Goal: Obtain resource: Download file/media

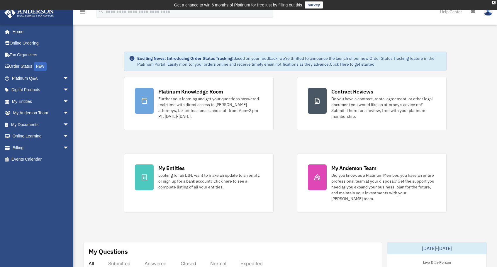
click at [489, 14] on img at bounding box center [488, 11] width 9 height 9
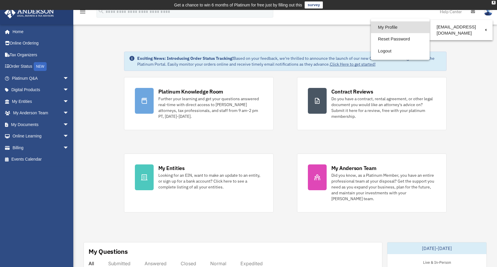
click at [383, 28] on link "My Profile" at bounding box center [400, 27] width 59 height 12
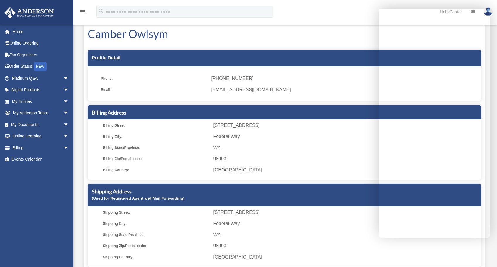
scroll to position [29, 0]
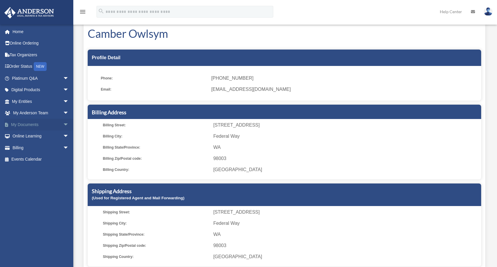
click at [36, 124] on link "My Documents arrow_drop_down" at bounding box center [41, 125] width 74 height 12
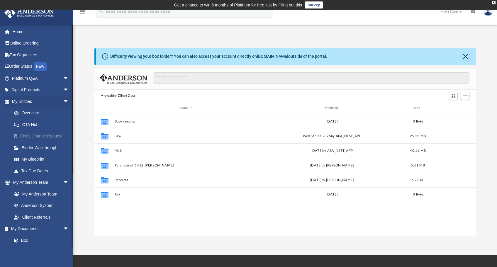
scroll to position [129, 377]
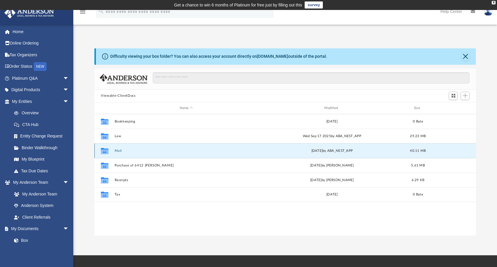
click at [119, 152] on button "Mail" at bounding box center [186, 151] width 143 height 4
click at [117, 151] on button "Mail" at bounding box center [186, 151] width 143 height 4
click at [177, 151] on button "Mail" at bounding box center [186, 151] width 143 height 4
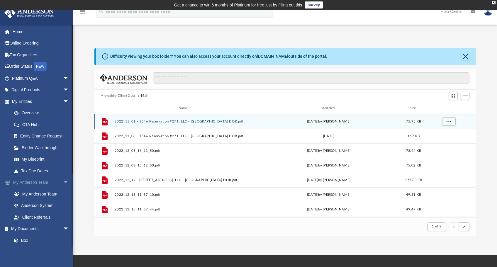
scroll to position [5, 5]
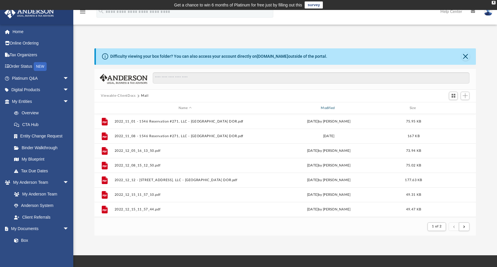
click at [332, 108] on div "Modified" at bounding box center [328, 108] width 141 height 5
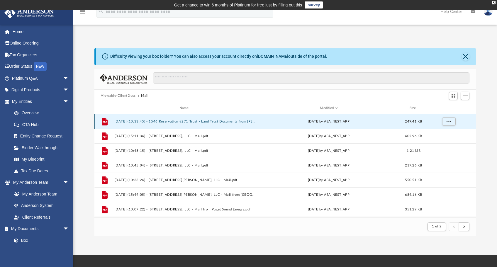
click at [174, 121] on button "[DATE] (10:33:45) - 1546 Reservation #271 Trust - Land Trust Documents from [PE…" at bounding box center [185, 122] width 141 height 4
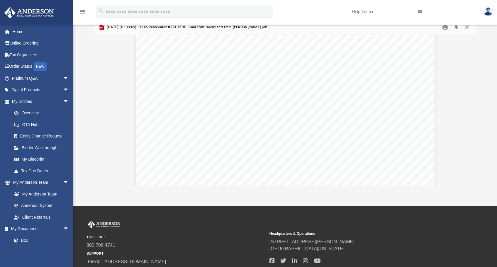
scroll to position [0, 0]
click at [466, 28] on button "Close" at bounding box center [467, 27] width 11 height 9
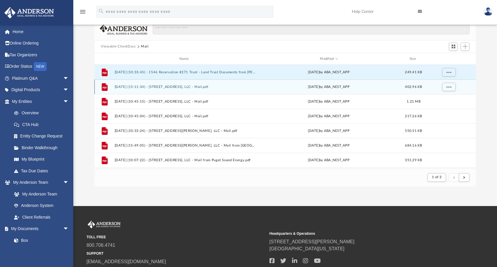
click at [187, 86] on button "[DATE] (15:11:34) - [STREET_ADDRESS], LLC - Mail.pdf" at bounding box center [185, 87] width 141 height 4
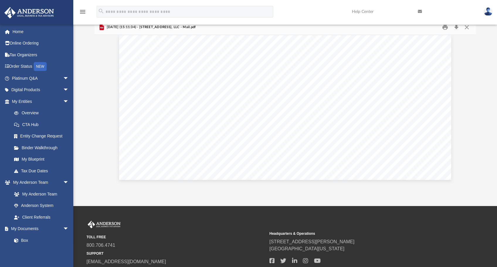
scroll to position [1009, 0]
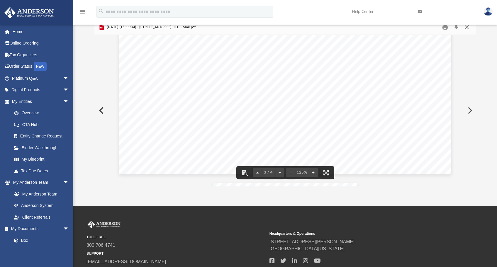
click at [468, 28] on button "Close" at bounding box center [467, 27] width 11 height 9
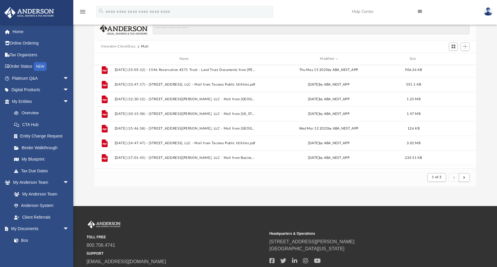
scroll to position [0, 0]
